Goal: Task Accomplishment & Management: Manage account settings

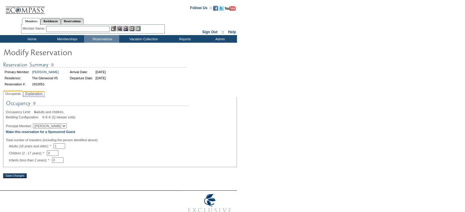
click at [38, 95] on span "Explanation" at bounding box center [34, 94] width 20 height 6
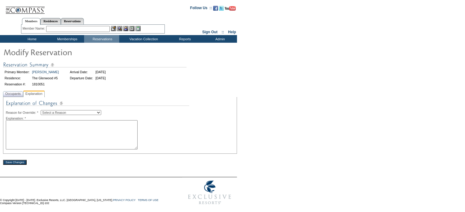
click at [71, 115] on select "Select a Reason Creating Continuous Stay Days Rebooked After Cancellation Editi…" at bounding box center [71, 112] width 60 height 5
select select "1036"
click at [46, 110] on select "Select a Reason Creating Continuous Stay Days Rebooked After Cancellation Editi…" at bounding box center [71, 112] width 60 height 5
click at [53, 135] on textarea at bounding box center [72, 134] width 132 height 29
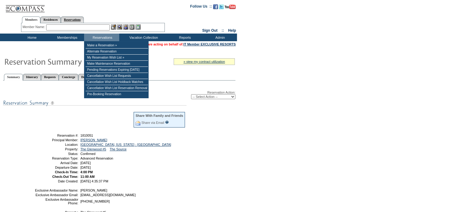
click at [84, 19] on link "Reservations" at bounding box center [72, 19] width 23 height 6
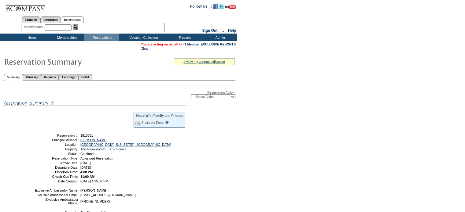
click at [62, 26] on input "text" at bounding box center [58, 27] width 27 height 6
paste input "1809619"
type input "1809619"
click at [76, 26] on img at bounding box center [75, 26] width 5 height 5
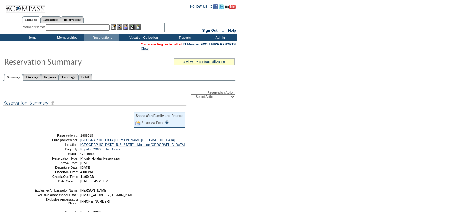
click at [203, 97] on select "-- Select Action -- Modify Reservation Dates Modify Reservation Cost Modify Occ…" at bounding box center [213, 96] width 44 height 5
select select "ChangeOccupancy"
click at [191, 94] on select "-- Select Action -- Modify Reservation Dates Modify Reservation Cost Modify Occ…" at bounding box center [213, 96] width 44 height 5
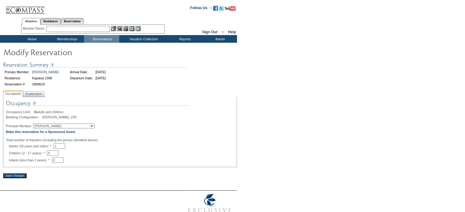
click at [41, 95] on span "Explanation" at bounding box center [34, 94] width 20 height 6
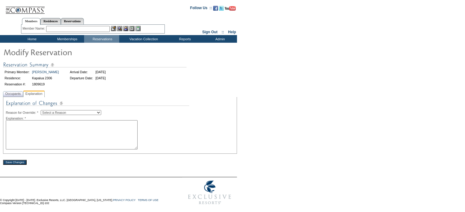
click at [66, 108] on img at bounding box center [97, 105] width 183 height 11
click at [66, 111] on select "Select a Reason Creating Continuous Stay Days Rebooked After Cancellation Editi…" at bounding box center [71, 112] width 60 height 5
select select "1036"
click at [46, 110] on select "Select a Reason Creating Continuous Stay Days Rebooked After Cancellation Editi…" at bounding box center [71, 112] width 60 height 5
click at [53, 138] on textarea at bounding box center [72, 134] width 132 height 29
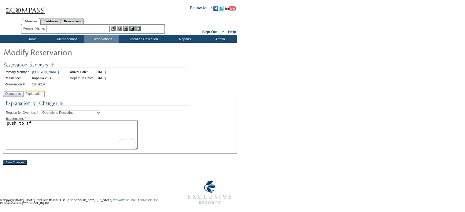
type textarea "push to sf"
click at [18, 163] on input "Save Changes" at bounding box center [15, 162] width 24 height 5
